Goal: Task Accomplishment & Management: Complete application form

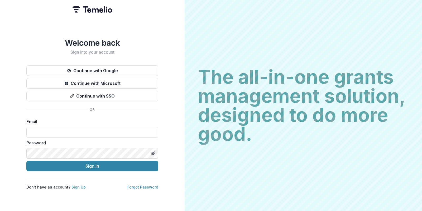
click at [66, 124] on div "Email" at bounding box center [92, 127] width 132 height 19
click at [65, 128] on input at bounding box center [92, 132] width 132 height 11
type input "**********"
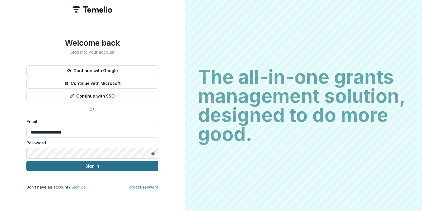
click at [90, 168] on button "Sign In" at bounding box center [92, 165] width 132 height 11
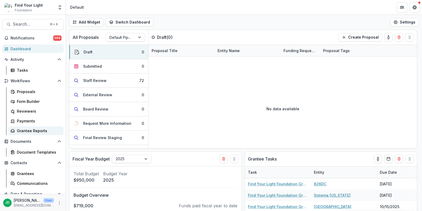
click at [24, 126] on link "Grantee Reports" at bounding box center [35, 130] width 55 height 9
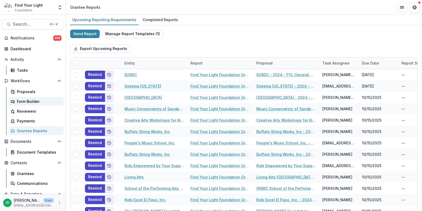
click at [32, 101] on div "Form Builder" at bounding box center [38, 101] width 42 height 6
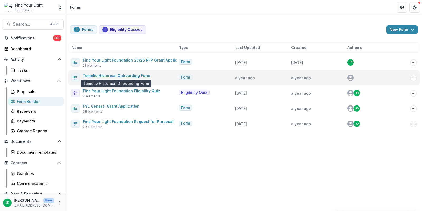
click at [126, 77] on link "Temelio Historical Onboarding Form" at bounding box center [116, 75] width 67 height 4
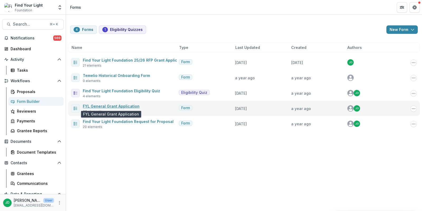
click at [117, 106] on link "FYL General Grant Application" at bounding box center [111, 106] width 57 height 4
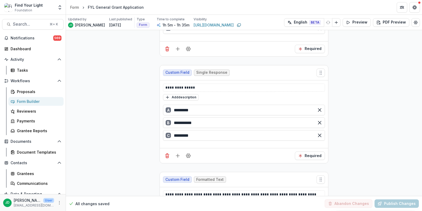
scroll to position [1852, 0]
